Goal: Information Seeking & Learning: Learn about a topic

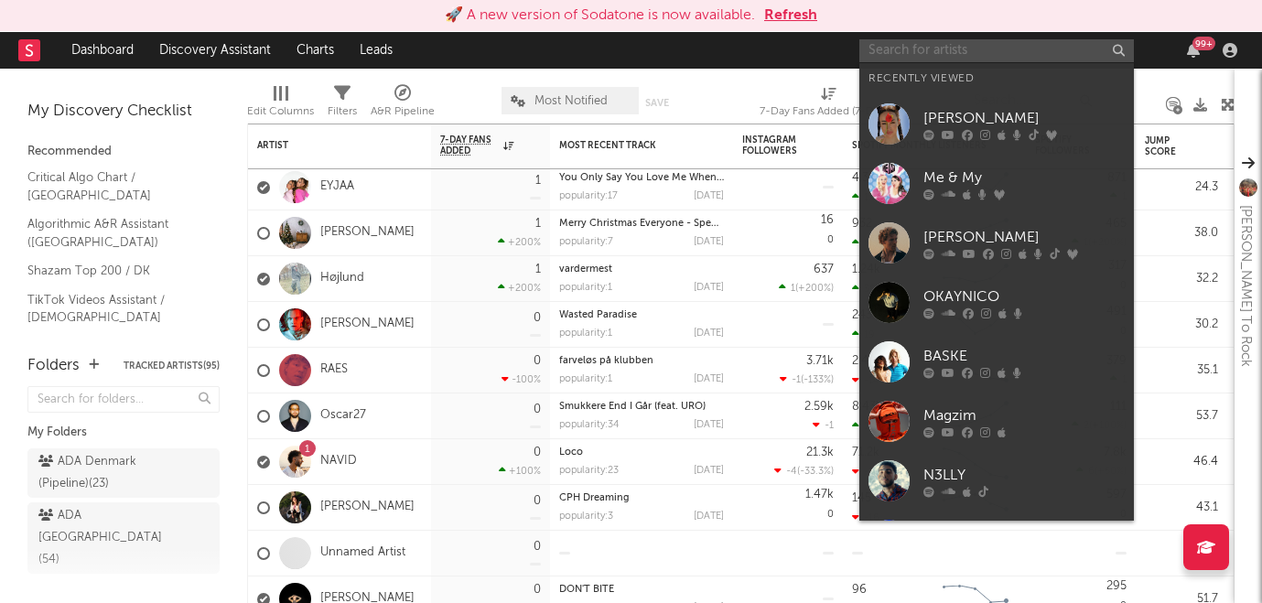
click at [1012, 57] on input "text" at bounding box center [996, 50] width 275 height 23
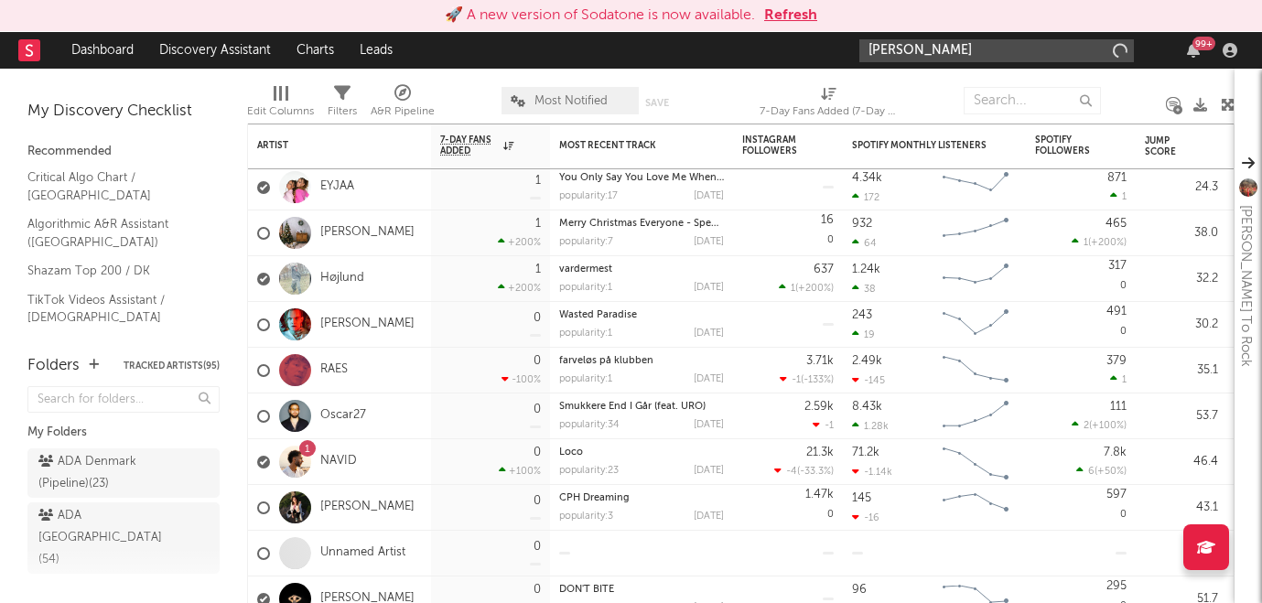
type input "aura dione"
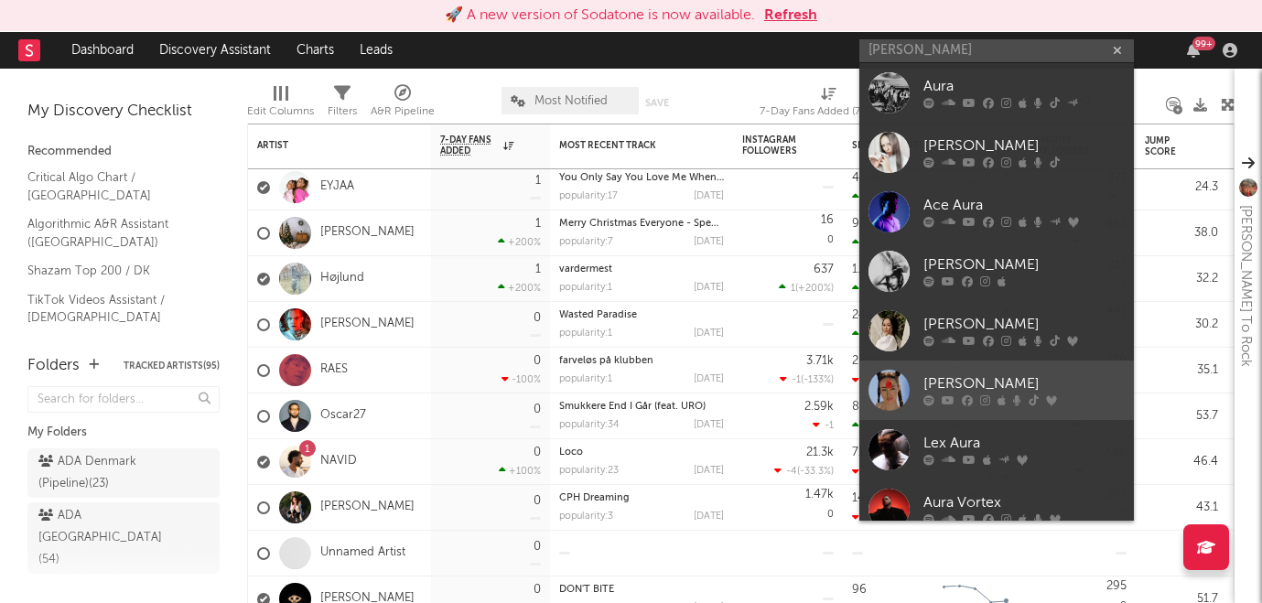
click at [1026, 386] on div "[PERSON_NAME]" at bounding box center [1023, 384] width 201 height 22
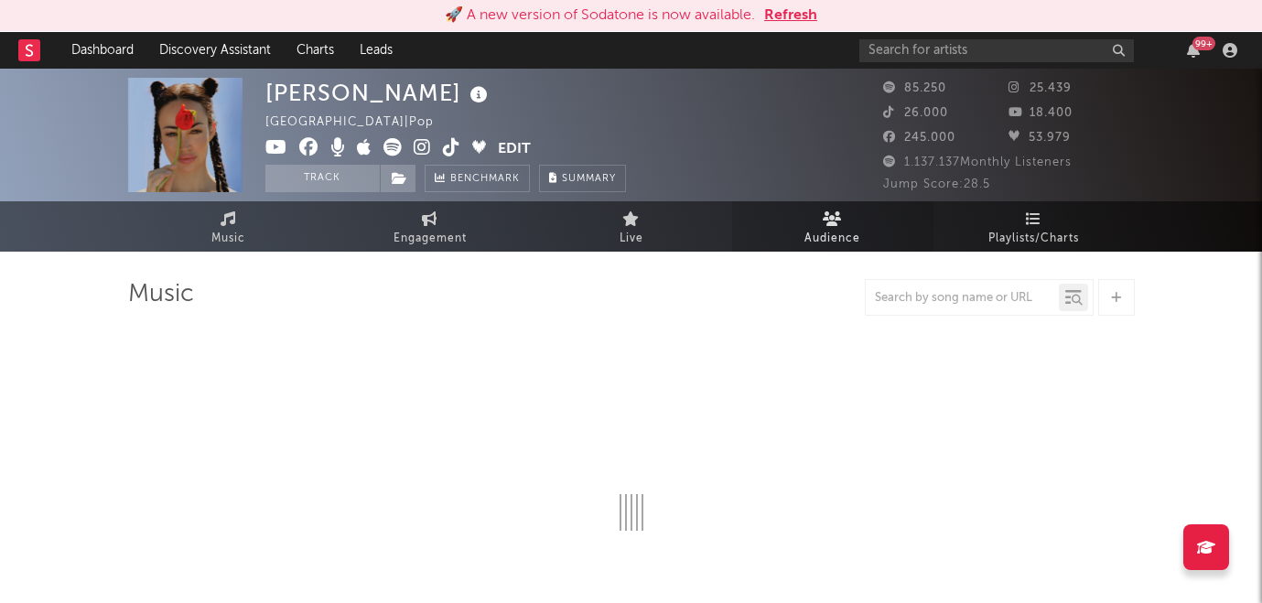
click at [817, 237] on span "Audience" at bounding box center [833, 239] width 56 height 22
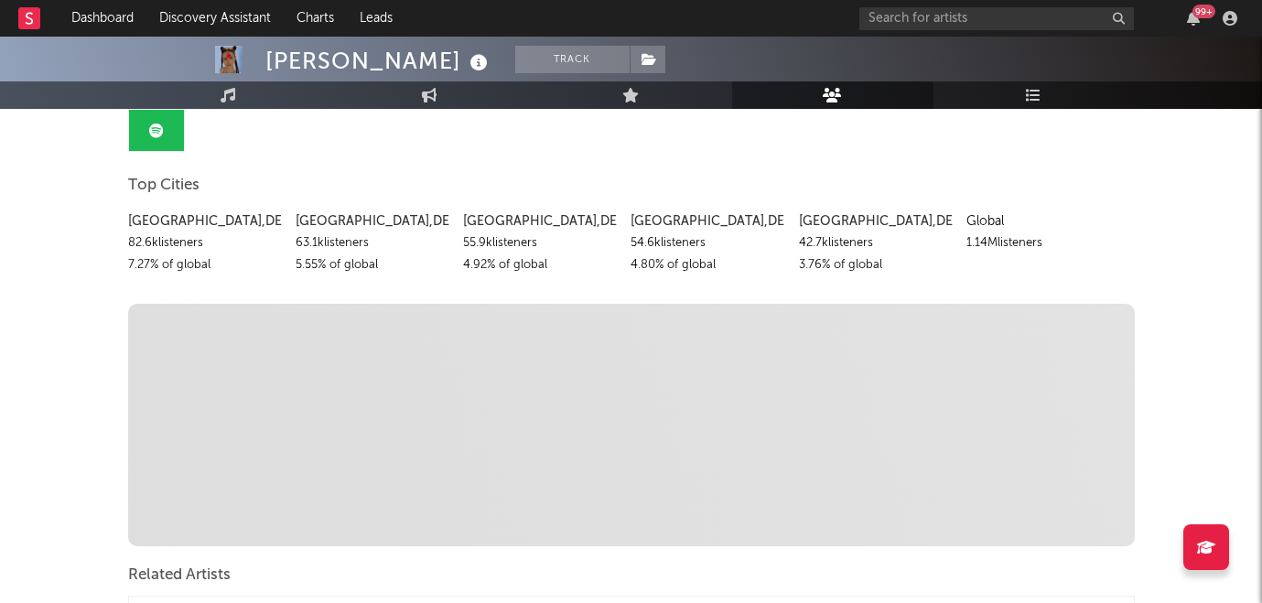
scroll to position [182, 0]
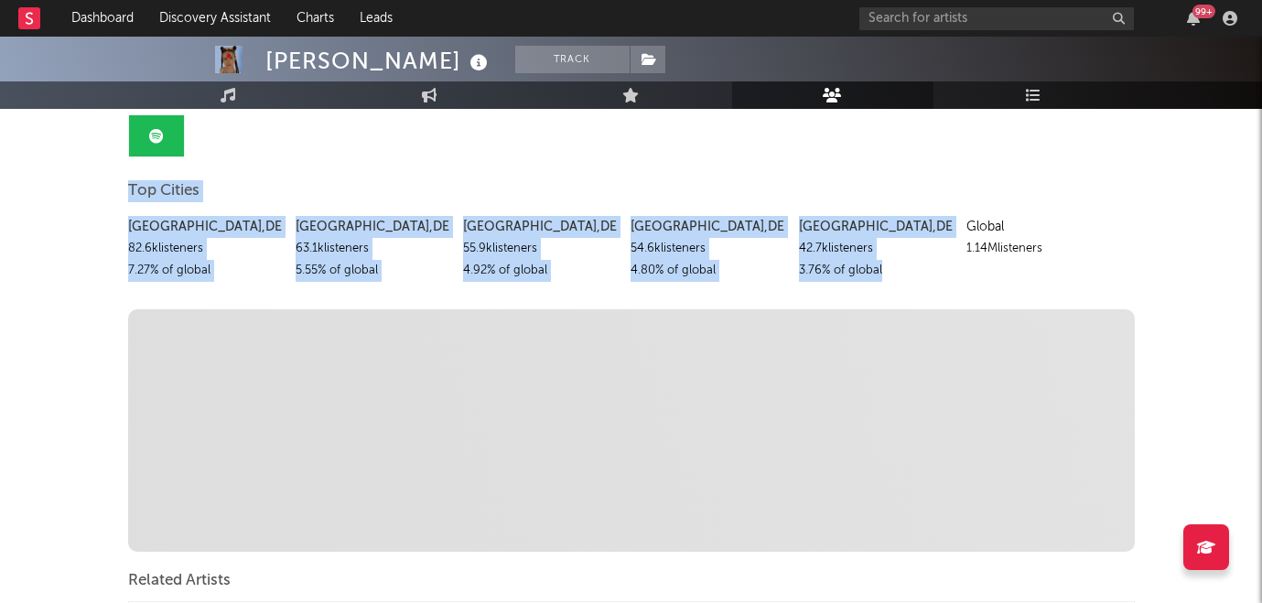
drag, startPoint x: 103, startPoint y: 182, endPoint x: 931, endPoint y: 275, distance: 832.6
copy div "Top Cities [GEOGRAPHIC_DATA] , DE 82.6k listeners 7.27 % of global [GEOGRAPHIC_…"
